Goal: Transaction & Acquisition: Obtain resource

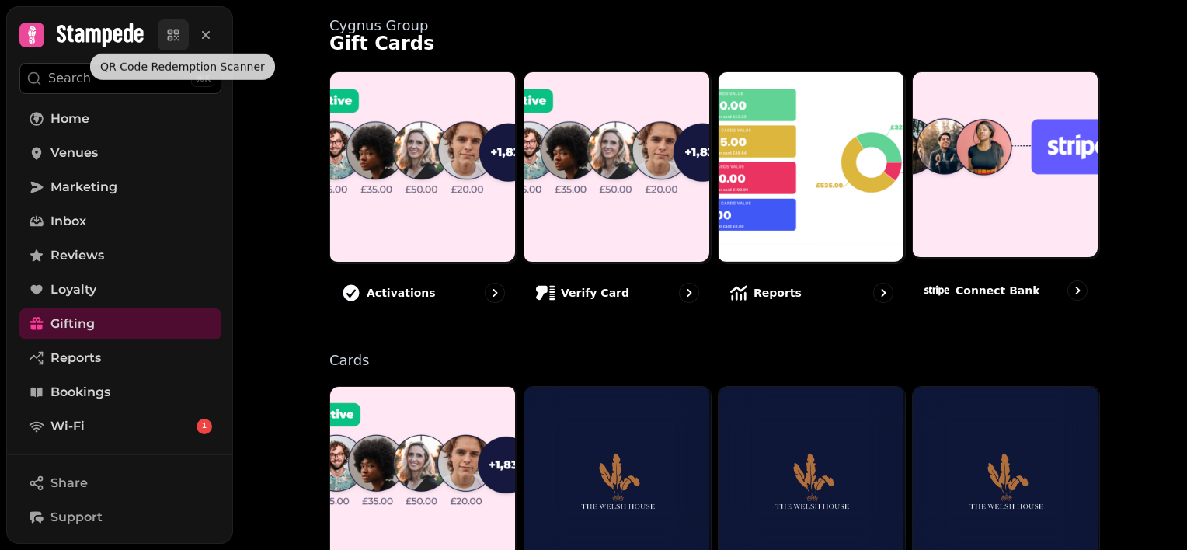
click at [167, 38] on icon at bounding box center [173, 35] width 16 height 16
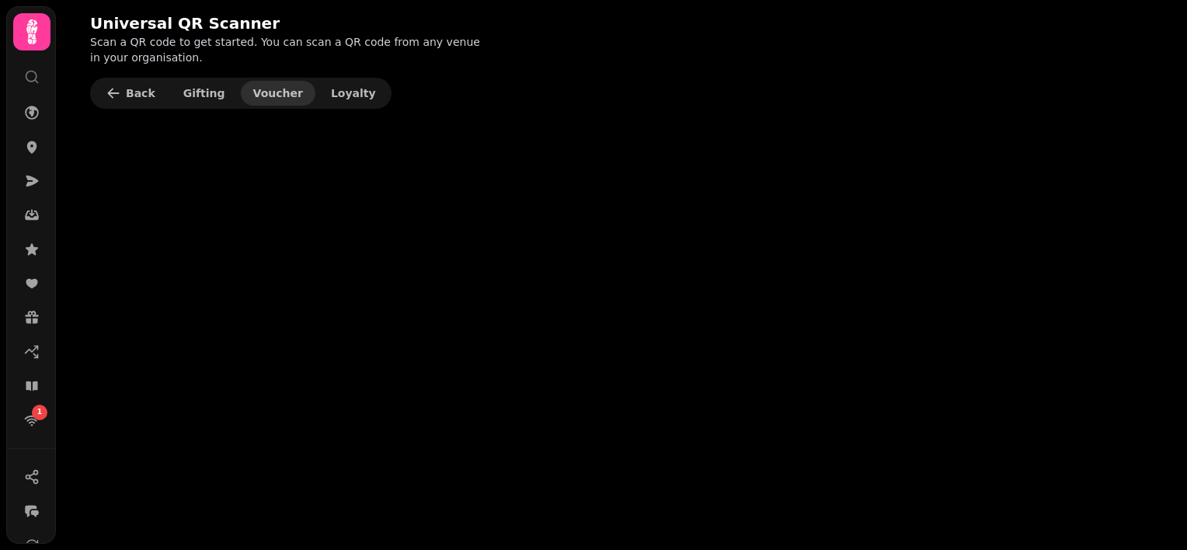
click at [253, 96] on span "Voucher" at bounding box center [278, 93] width 50 height 11
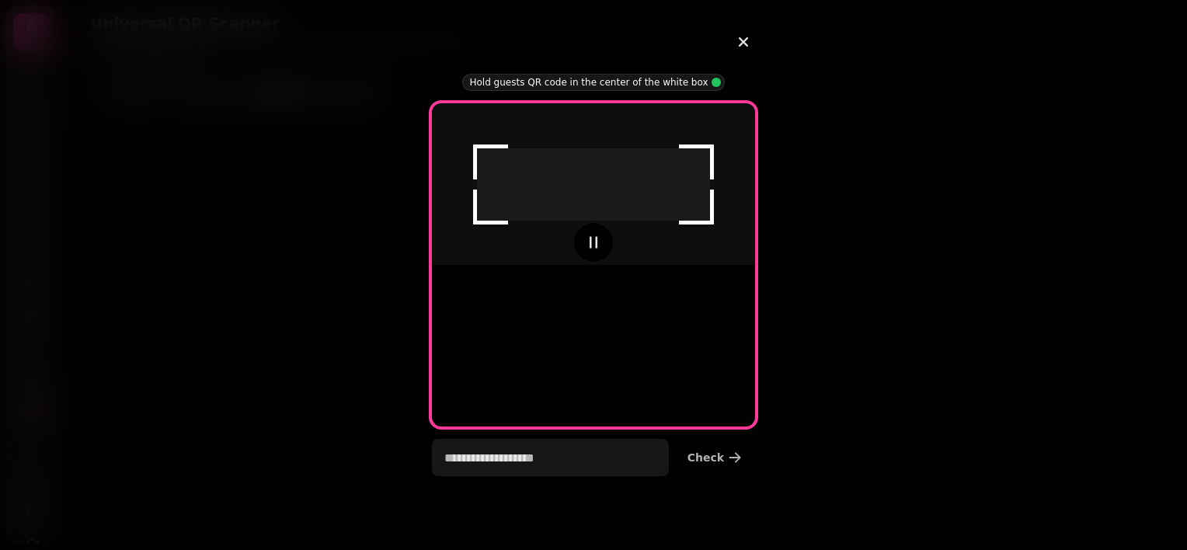
type input "**********"
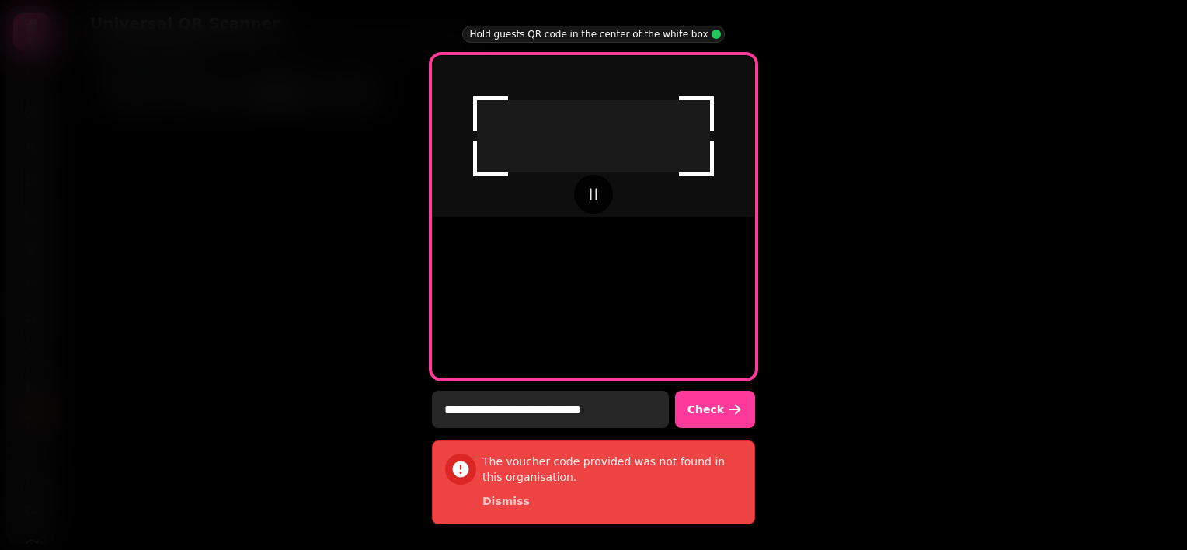
click at [613, 407] on input "**********" at bounding box center [550, 409] width 237 height 37
